Goal: Communication & Community: Share content

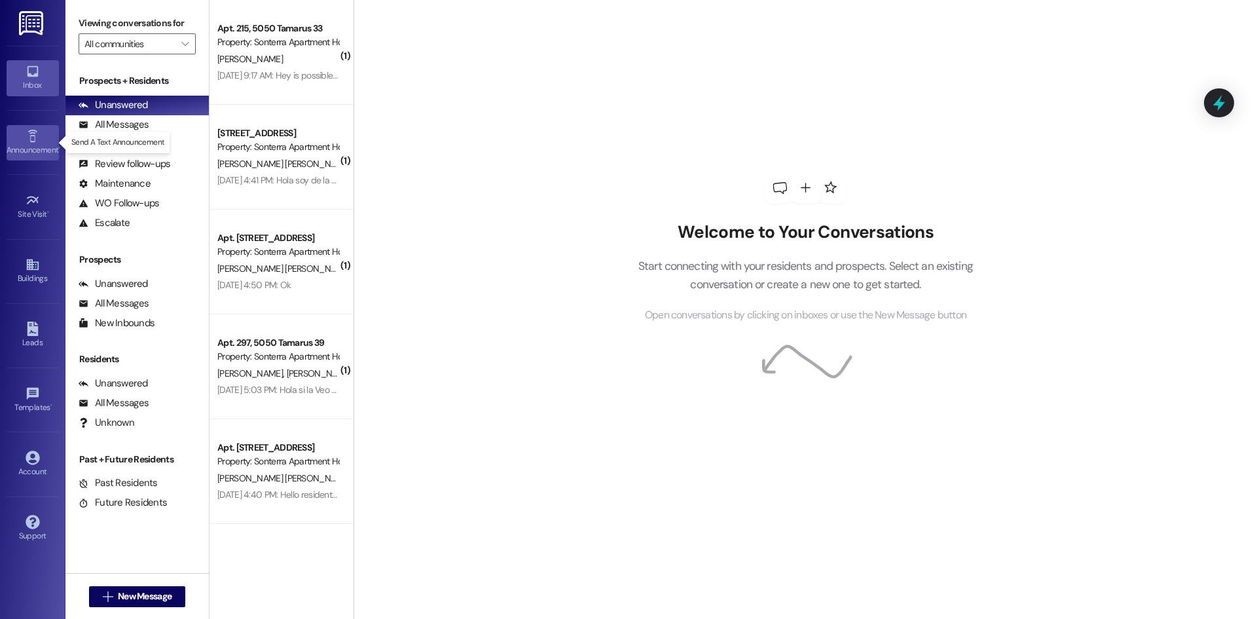
click at [20, 149] on div "Announcement •" at bounding box center [32, 149] width 65 height 13
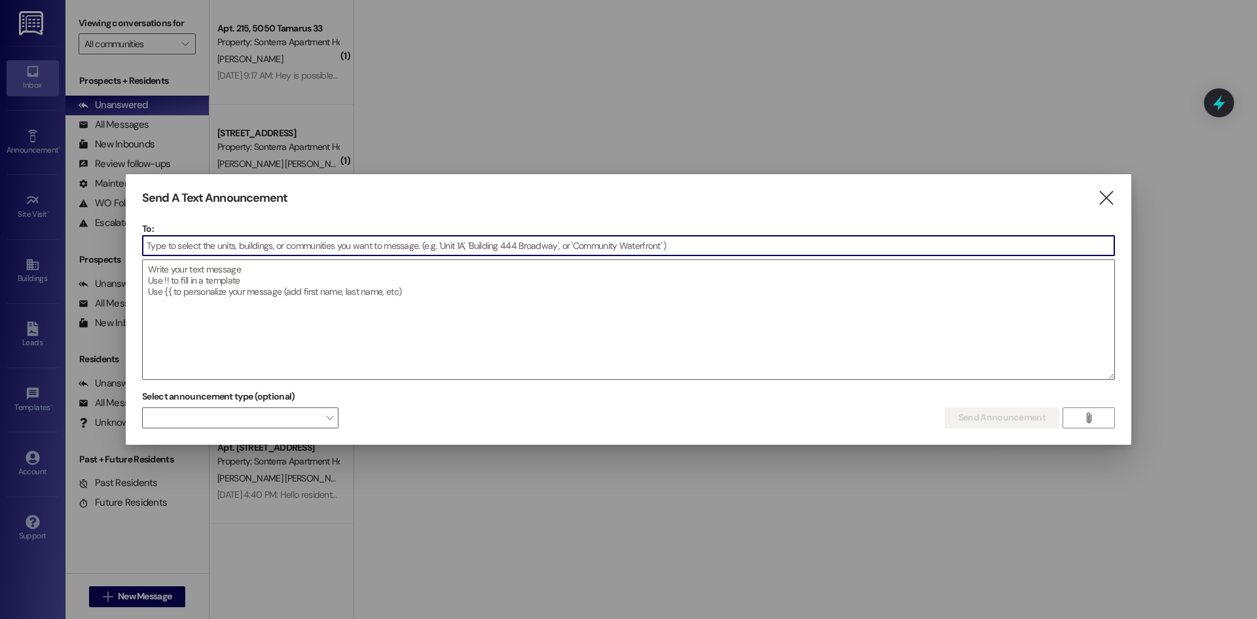
click at [403, 243] on input at bounding box center [628, 246] width 971 height 20
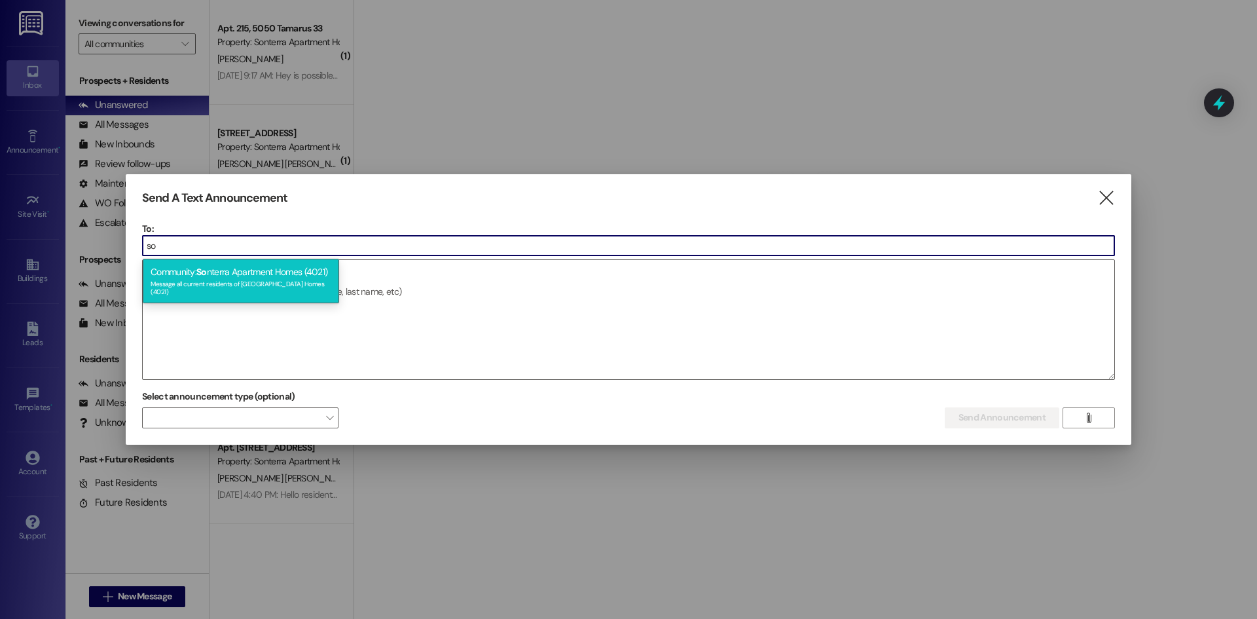
type input "so"
click at [206, 281] on div "Community: So nterra Apartment Homes (4021) Message all current residents of [G…" at bounding box center [241, 281] width 196 height 45
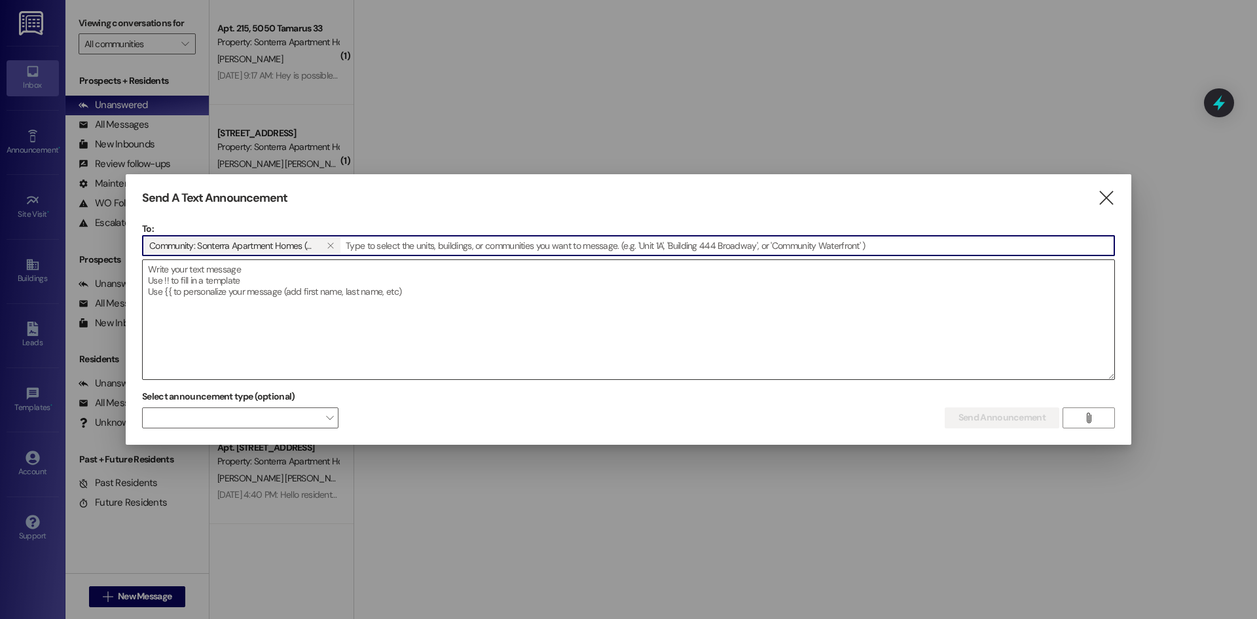
click at [225, 279] on textarea at bounding box center [628, 319] width 971 height 119
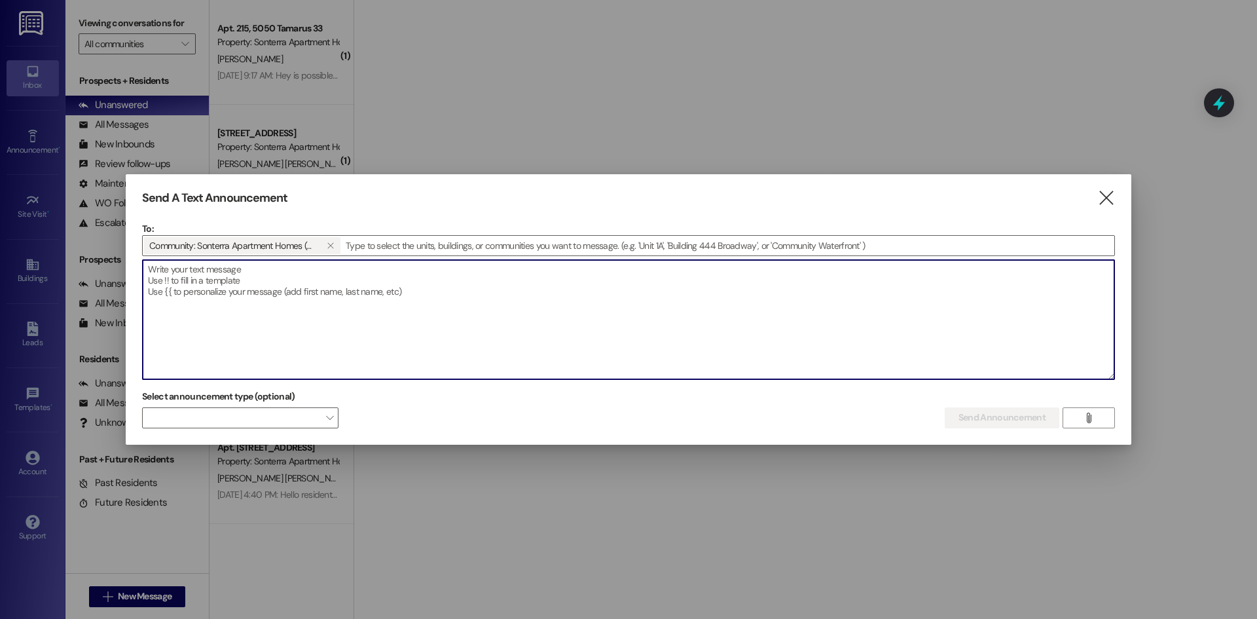
click at [290, 279] on textarea at bounding box center [628, 319] width 971 height 119
drag, startPoint x: 170, startPoint y: 298, endPoint x: 187, endPoint y: 283, distance: 23.6
click at [170, 300] on textarea at bounding box center [628, 319] width 971 height 119
click at [219, 266] on textarea "Hello, if you find a [GEOGRAPHIC_DATA]" at bounding box center [628, 319] width 971 height 119
click at [216, 269] on textarea "Hello, if you find a [GEOGRAPHIC_DATA]" at bounding box center [628, 319] width 971 height 119
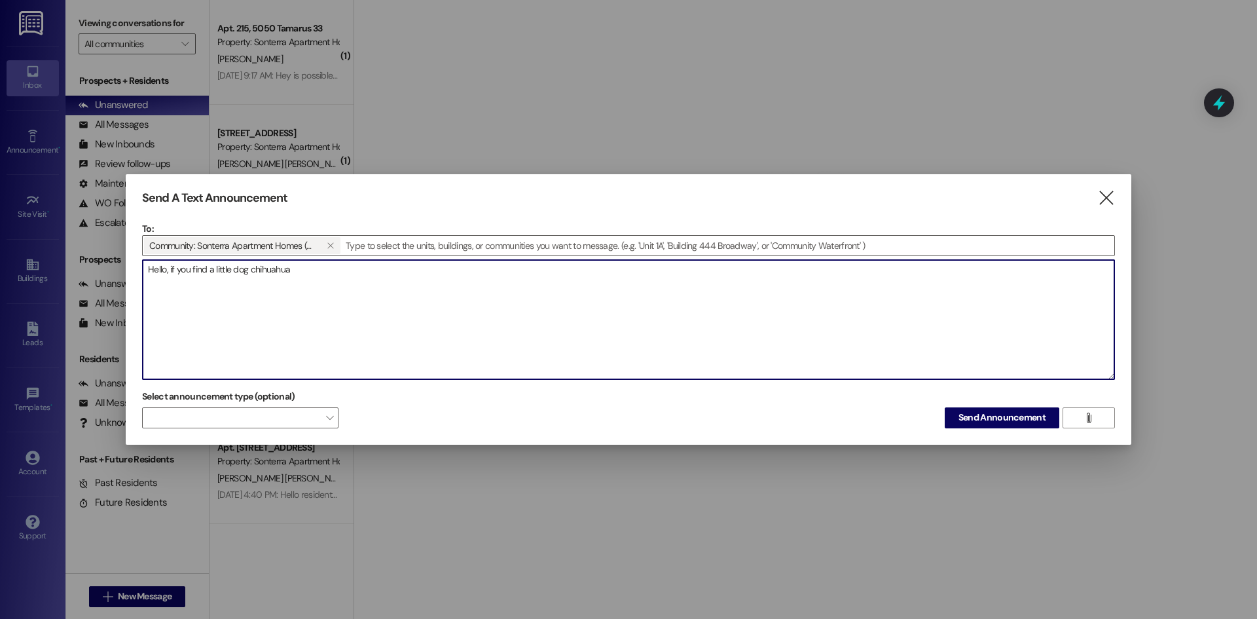
click at [319, 259] on div "To: Community: Sonterra Apartment Homes (4021)   Drop image file here Hello, …" at bounding box center [628, 301] width 973 height 158
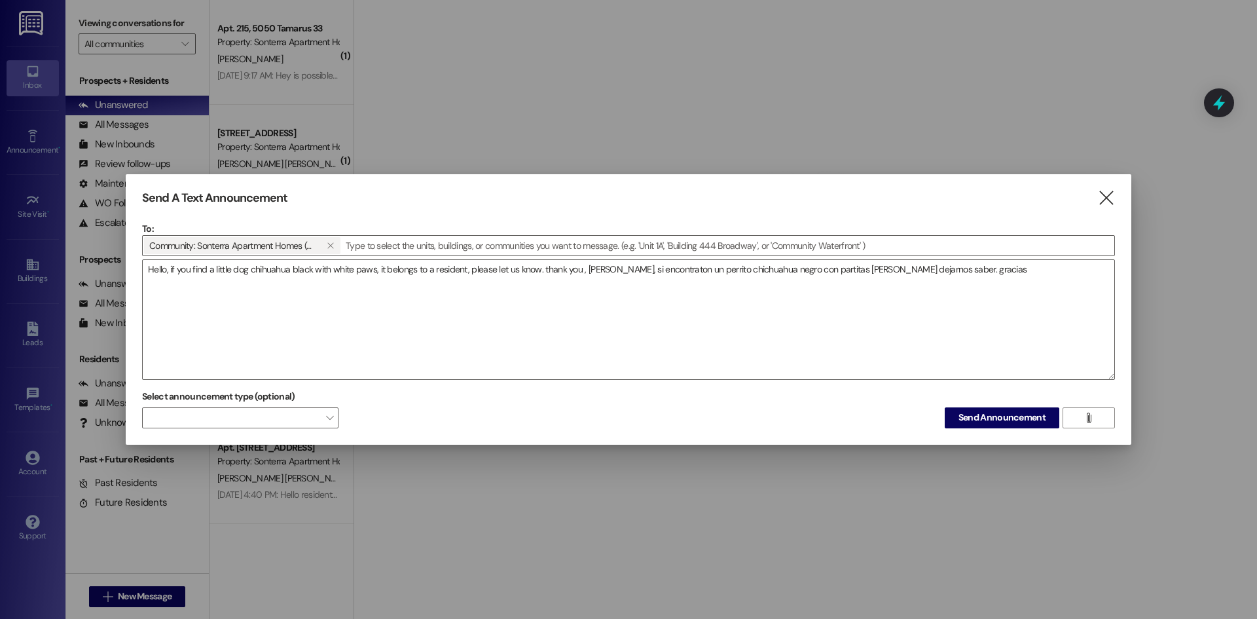
click at [1007, 406] on div "Select announcement type (optional)  Send Announcement " at bounding box center [628, 406] width 973 height 41
click at [1009, 411] on span "Send Announcement" at bounding box center [1001, 417] width 87 height 14
click at [274, 415] on span at bounding box center [240, 417] width 196 height 21
click at [1022, 409] on button "Send Announcement" at bounding box center [1001, 417] width 115 height 21
drag, startPoint x: 310, startPoint y: 268, endPoint x: 321, endPoint y: 264, distance: 11.8
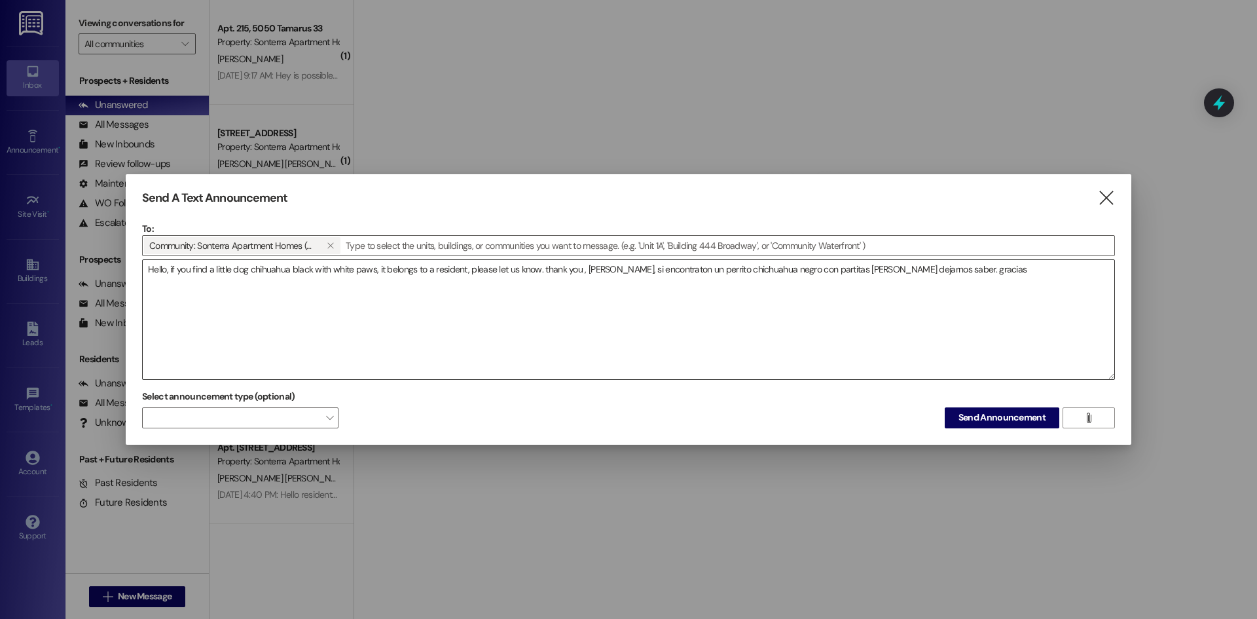
click at [310, 268] on textarea "Hello, if you find a little dog chihuahua black with white paws, it belongs to …" at bounding box center [628, 319] width 971 height 119
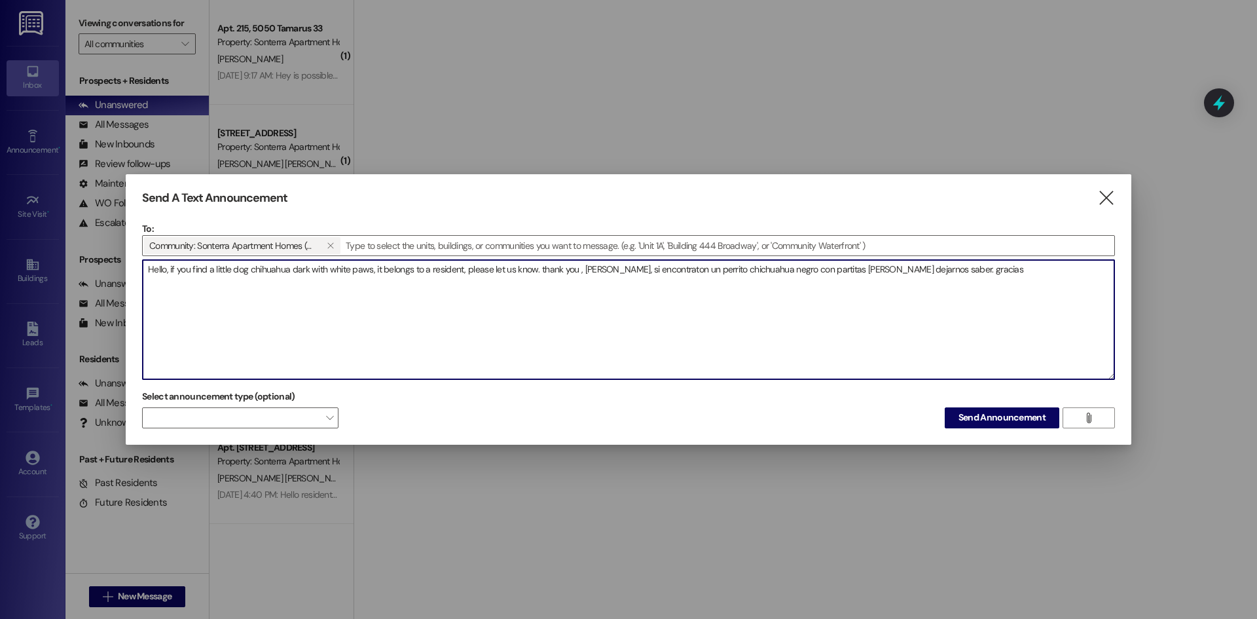
drag, startPoint x: 763, startPoint y: 267, endPoint x: 772, endPoint y: 268, distance: 9.3
click at [763, 268] on textarea "Hello, if you find a little dog chihuahua dark with white paws, it belongs to a…" at bounding box center [628, 319] width 971 height 119
type textarea "Hello, if you find a little dog chihuahua dark with white paws, it belongs to a…"
drag, startPoint x: 746, startPoint y: 270, endPoint x: 789, endPoint y: 276, distance: 43.0
click at [746, 270] on textarea "Hello, if you find a little dog chihuahua dark with white paws, it belongs to a…" at bounding box center [628, 319] width 971 height 119
